Goal: Feedback & Contribution: Submit feedback/report problem

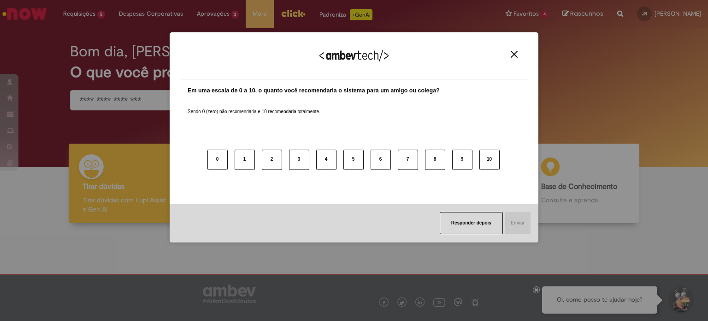
click at [510, 59] on div "Agradecemos seu feedback!" at bounding box center [354, 61] width 347 height 36
click at [512, 58] on div "Agradecemos seu feedback!" at bounding box center [354, 61] width 347 height 36
click at [512, 57] on img "Close" at bounding box center [514, 54] width 7 height 7
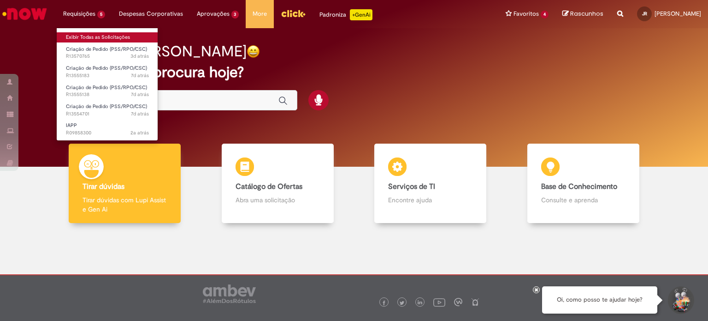
click at [105, 40] on link "Exibir Todas as Solicitações" at bounding box center [107, 37] width 101 height 10
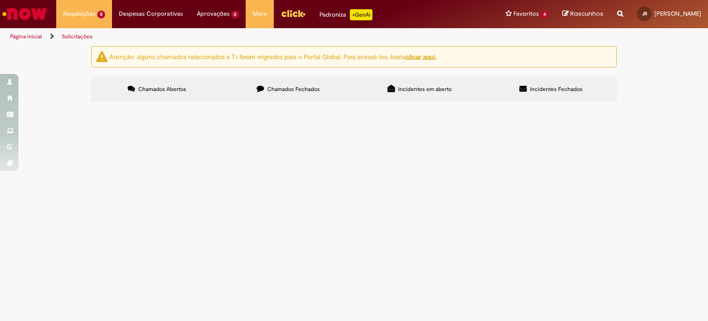
click at [0, 0] on span "Boa tarde poderia criar os pedidos da base anexa, por favor" at bounding box center [0, 0] width 0 height 0
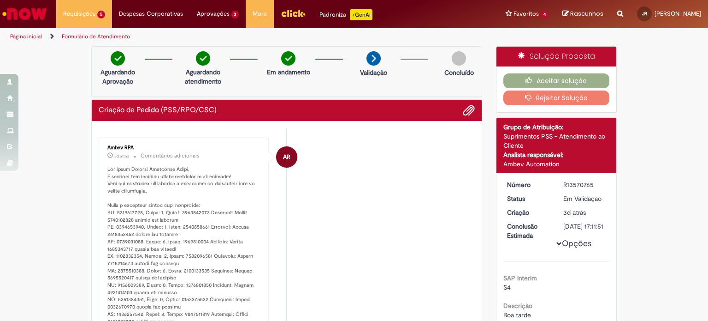
scroll to position [92, 0]
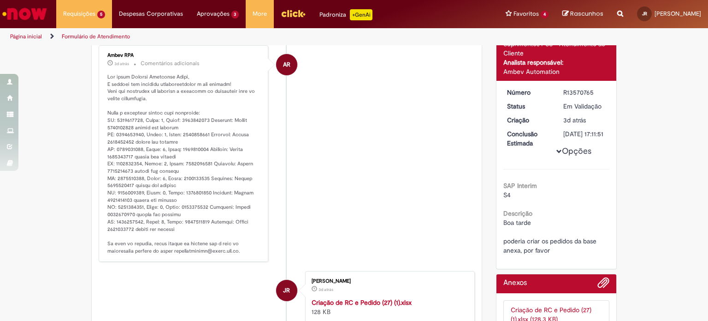
click at [119, 129] on p "Histórico de tíquete" at bounding box center [184, 163] width 154 height 181
copy p "4501478026"
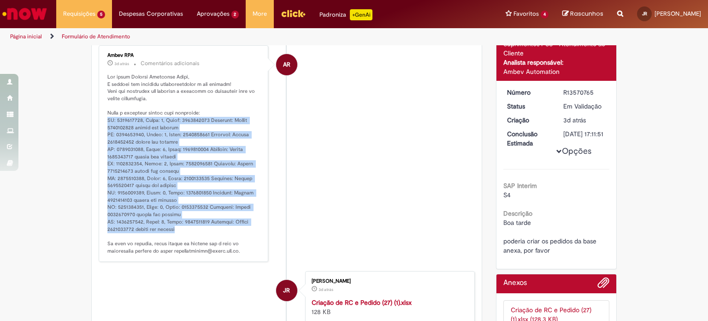
drag, startPoint x: 173, startPoint y: 224, endPoint x: 98, endPoint y: 123, distance: 126.2
click at [101, 123] on div "Ambev RPA 3d atrás 3 dias atrás Comentários adicionais" at bounding box center [183, 153] width 164 height 211
copy p "RC: 1000437930, Linha: 1, Chave: 0000000001 Mensagem: Pedido 4501478026 criado …"
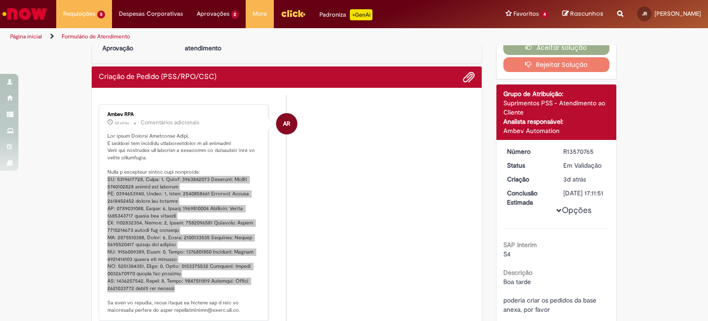
scroll to position [0, 0]
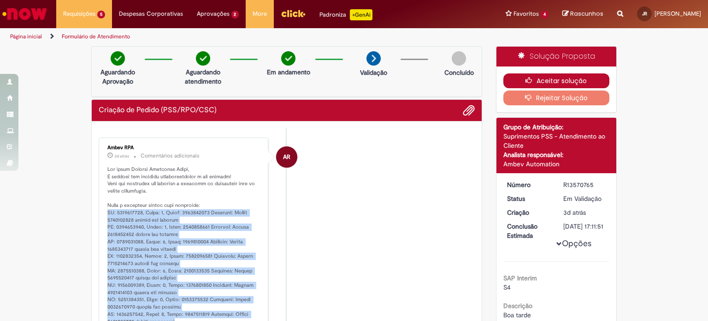
click at [577, 83] on button "Aceitar solução" at bounding box center [557, 80] width 107 height 15
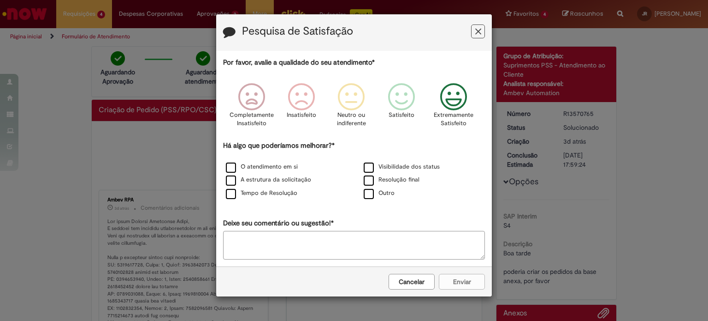
click at [458, 101] on icon "Feedback" at bounding box center [454, 97] width 35 height 28
click at [288, 170] on label "O atendimento em si" at bounding box center [262, 166] width 72 height 9
click at [258, 161] on div "O atendimento em si" at bounding box center [285, 167] width 136 height 12
drag, startPoint x: 290, startPoint y: 166, endPoint x: 315, endPoint y: 172, distance: 25.1
click at [290, 165] on label "O atendimento em si" at bounding box center [262, 166] width 72 height 9
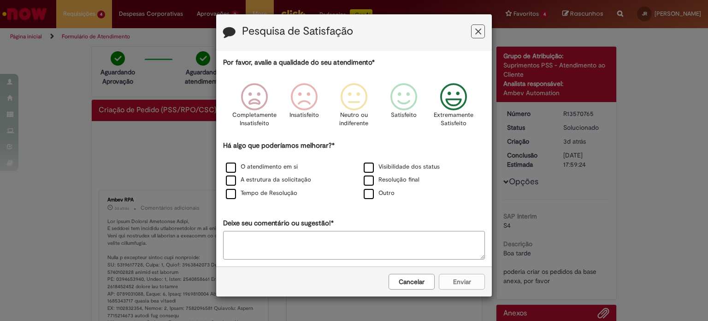
click at [383, 197] on div "Outro" at bounding box center [423, 194] width 136 height 12
click at [385, 192] on label "Outro" at bounding box center [379, 193] width 31 height 9
click at [463, 286] on div "Cancelar Enviar" at bounding box center [354, 281] width 276 height 30
click at [368, 192] on label "Outro" at bounding box center [379, 193] width 31 height 9
click at [371, 168] on label "Visibilidade dos status" at bounding box center [402, 166] width 76 height 9
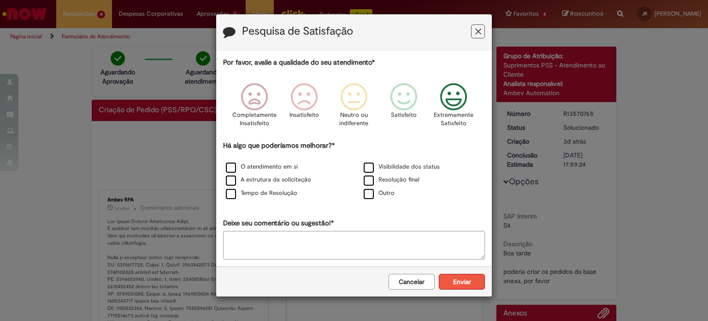
click at [470, 282] on button "Enviar" at bounding box center [462, 282] width 46 height 16
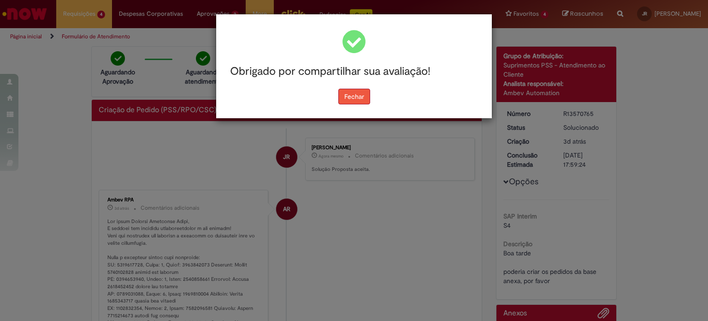
click at [343, 99] on button "Fechar" at bounding box center [355, 97] width 32 height 16
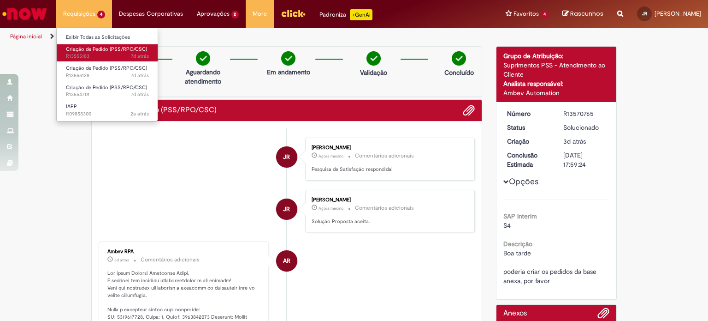
click at [98, 60] on link "Criação de Pedido (PSS/RPO/CSC) 7d atrás 7 dias atrás R13555183" at bounding box center [107, 52] width 101 height 17
